Goal: Find specific page/section: Find specific page/section

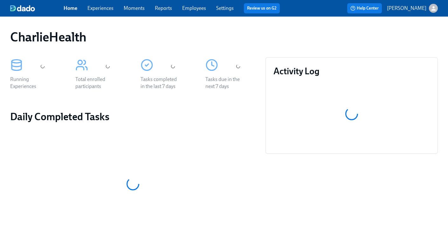
click at [191, 9] on link "Employees" at bounding box center [194, 8] width 24 height 6
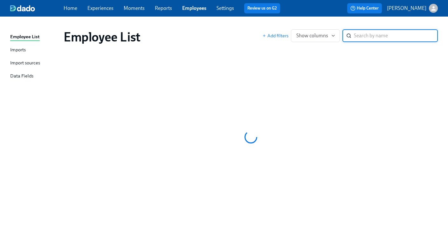
click at [217, 30] on div "Employee List" at bounding box center [163, 36] width 199 height 15
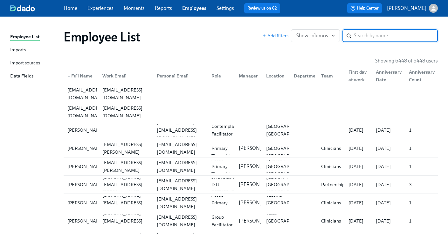
click at [378, 37] on input "search" at bounding box center [396, 35] width 84 height 13
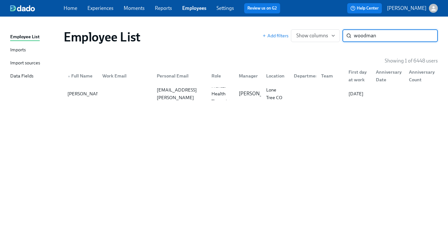
type input "woodman"
click at [289, 103] on div "Employee List Add filters Show columns woodman ​ Showing 1 of 6448 users ▲ Full…" at bounding box center [224, 121] width 428 height 194
click at [278, 99] on div "Lone Tree CO" at bounding box center [276, 93] width 25 height 15
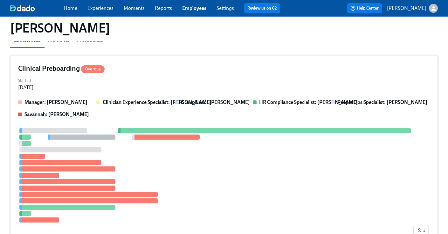
scroll to position [70, 0]
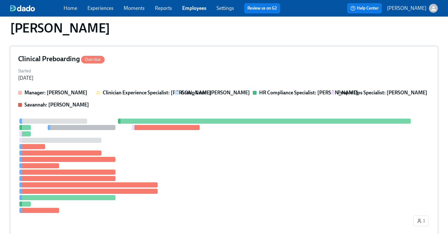
click at [278, 99] on div "Manager: [PERSON_NAME] Clinician Experience Specialist: [PERSON_NAME] Group Lea…" at bounding box center [224, 98] width 412 height 19
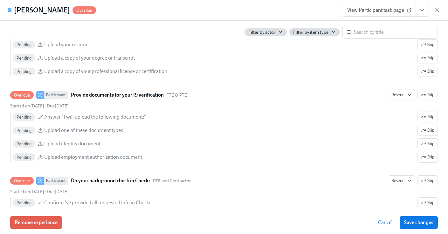
scroll to position [765, 0]
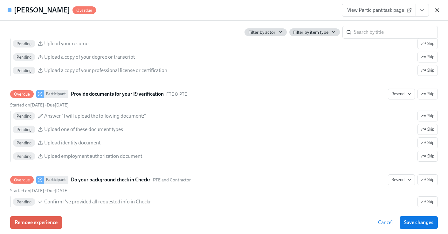
click at [442, 11] on div "Nicole Woodman-Spisak Overdue View Participant task page" at bounding box center [224, 10] width 448 height 21
click at [439, 11] on icon "button" at bounding box center [437, 10] width 6 height 6
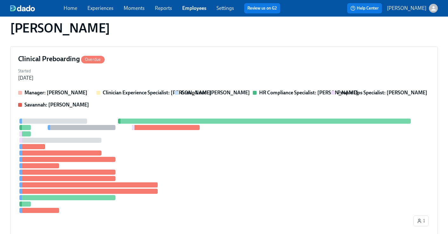
click at [192, 10] on link "Employees" at bounding box center [194, 8] width 24 height 6
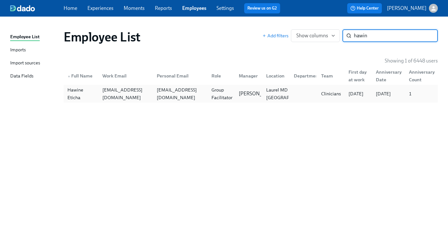
type input "hawin"
click at [95, 96] on div "Hawine Eticha" at bounding box center [81, 93] width 32 height 15
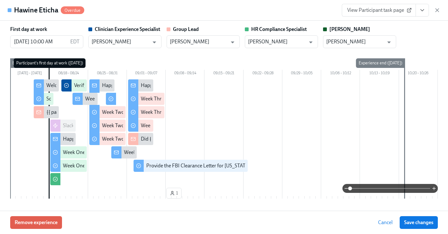
click at [421, 14] on button "View task page" at bounding box center [422, 10] width 13 height 13
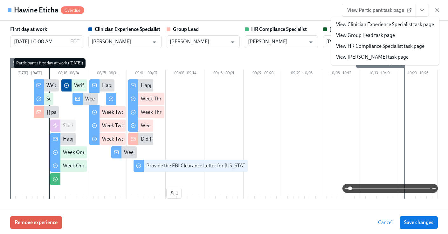
click at [358, 44] on link "View HR Compliance Specialist task page" at bounding box center [380, 46] width 88 height 7
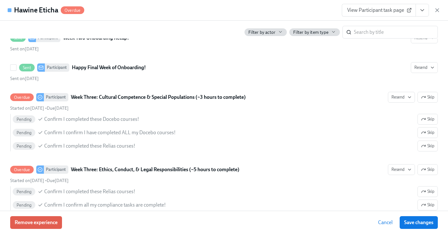
scroll to position [1051, 0]
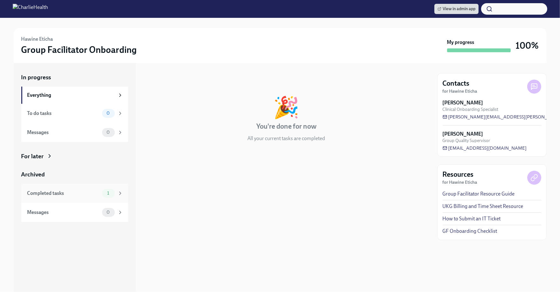
click at [108, 194] on span "1" at bounding box center [108, 193] width 10 height 5
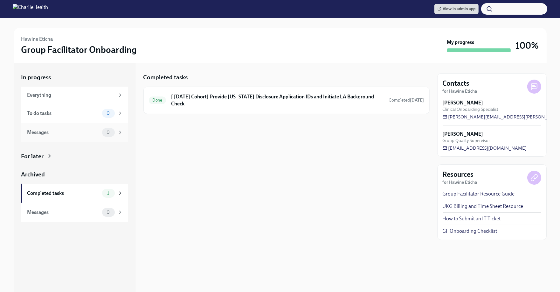
click at [84, 124] on div "Messages 0" at bounding box center [74, 132] width 107 height 19
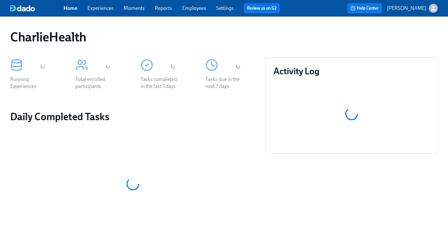
click at [188, 11] on span "Employees" at bounding box center [194, 8] width 24 height 7
click at [185, 6] on link "Employees" at bounding box center [194, 8] width 24 height 6
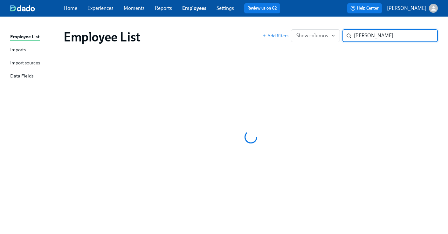
type input "selena jones"
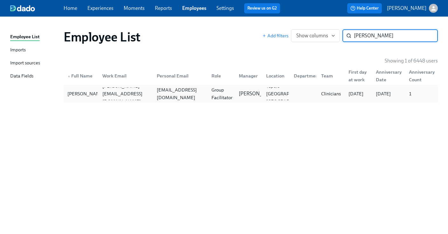
click at [196, 89] on div "selenak76@yahoo.com" at bounding box center [179, 93] width 54 height 13
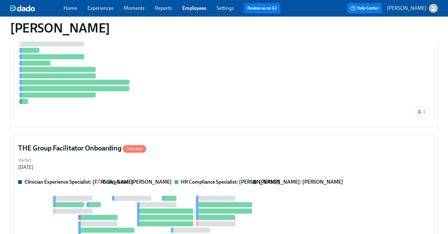
scroll to position [194, 0]
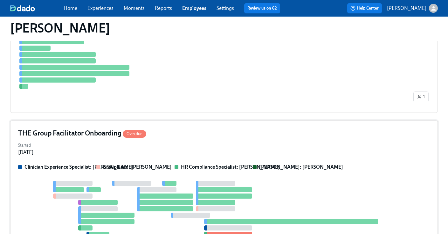
click at [235, 130] on div "THE Group Facilitator Onboarding Overdue" at bounding box center [224, 133] width 412 height 10
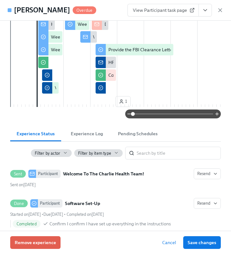
scroll to position [123, 0]
